Goal: Transaction & Acquisition: Purchase product/service

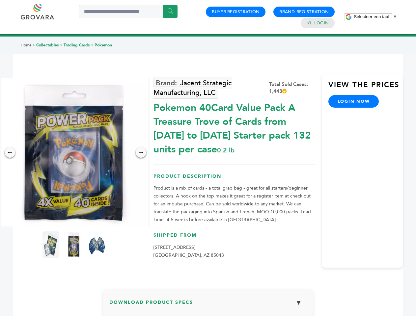
click at [375, 16] on span "Selecteer een taal" at bounding box center [370, 16] width 35 height 5
click at [74, 152] on img at bounding box center [74, 152] width 148 height 148
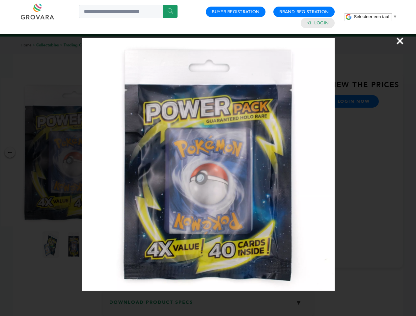
click at [10, 152] on div "×" at bounding box center [208, 158] width 416 height 316
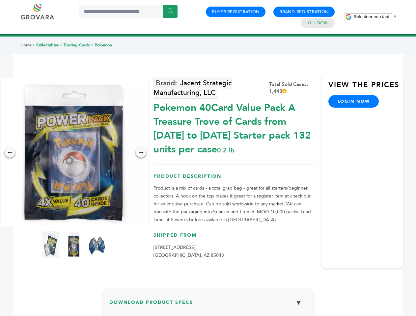
click at [141, 152] on div "→" at bounding box center [141, 152] width 11 height 11
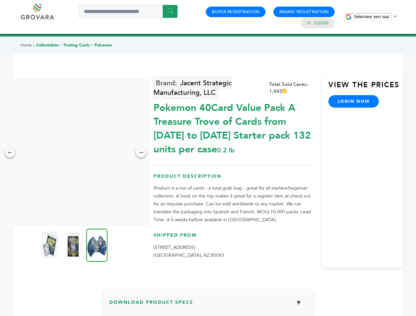
click at [51, 244] on img at bounding box center [50, 244] width 16 height 26
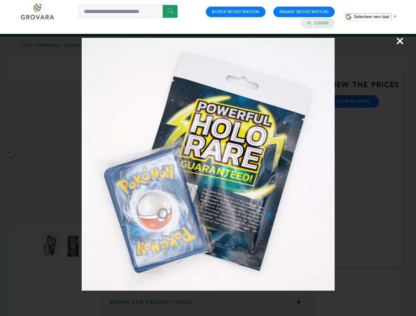
click at [74, 244] on div "×" at bounding box center [208, 158] width 416 height 316
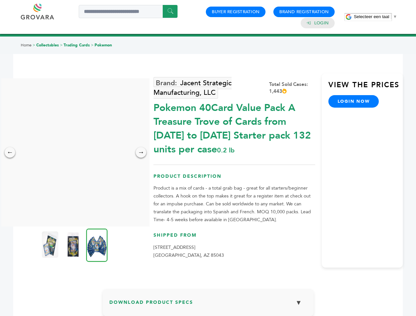
click at [97, 244] on img at bounding box center [96, 244] width 21 height 33
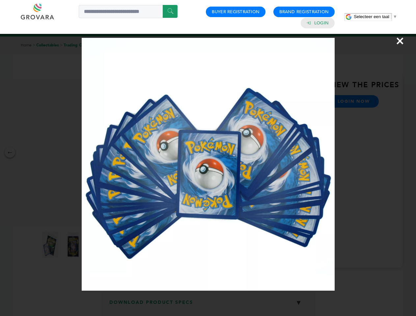
click at [208, 305] on div "×" at bounding box center [208, 158] width 416 height 316
